Goal: Find specific page/section: Find specific page/section

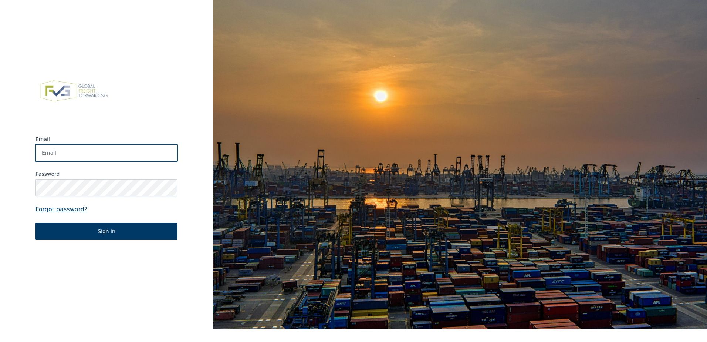
type input "[EMAIL_ADDRESS][PERSON_NAME][DOMAIN_NAME]"
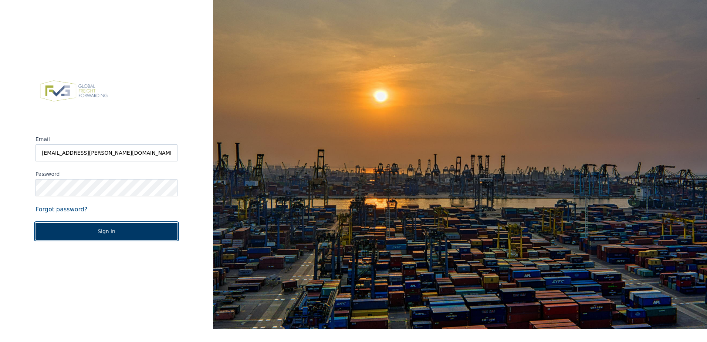
click at [113, 231] on button "Sign in" at bounding box center [106, 231] width 142 height 17
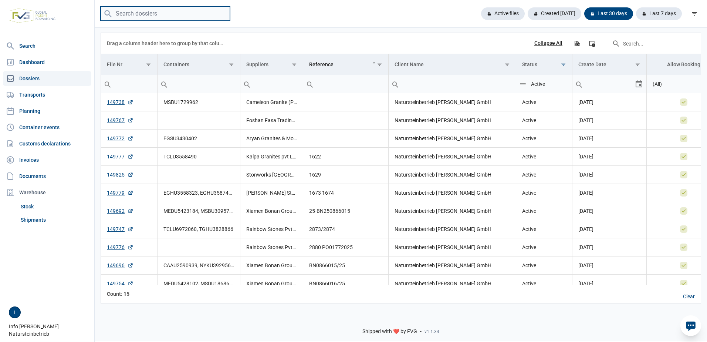
click at [190, 13] on input "search" at bounding box center [165, 14] width 129 height 14
type input "fasa"
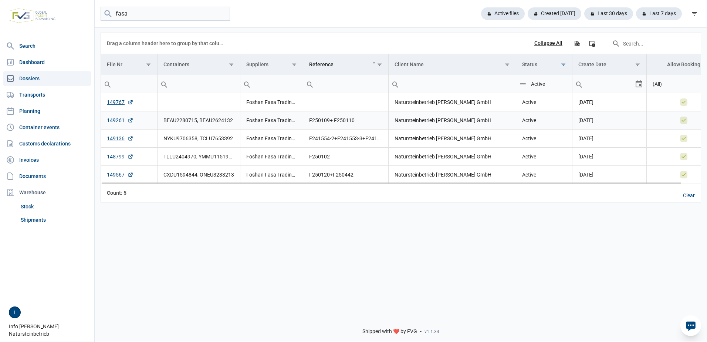
click at [114, 120] on link "149261" at bounding box center [120, 119] width 27 height 7
